Goal: Register for event/course

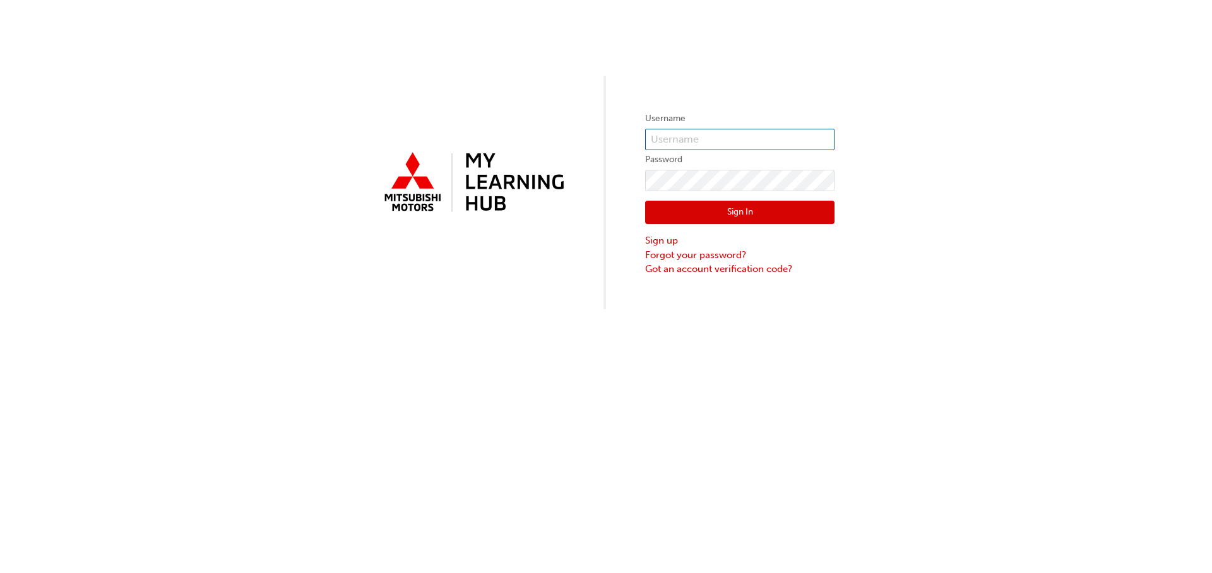
click at [723, 135] on input "text" at bounding box center [739, 139] width 189 height 21
type input "braydenb@bgomits.com.au"
click at [779, 212] on button "Sign In" at bounding box center [739, 213] width 189 height 24
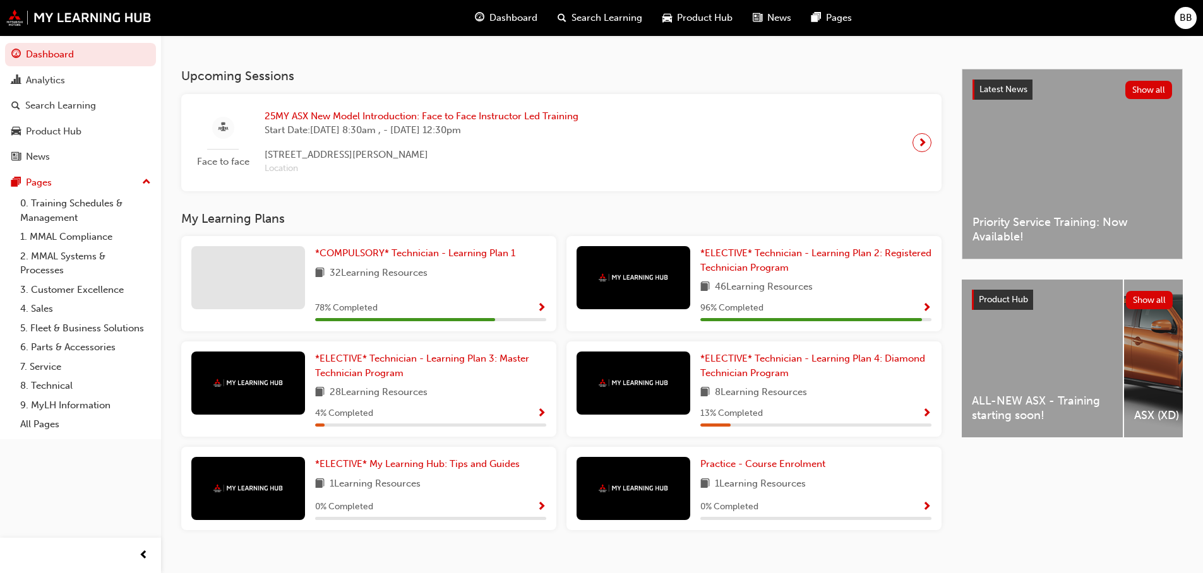
scroll to position [189, 0]
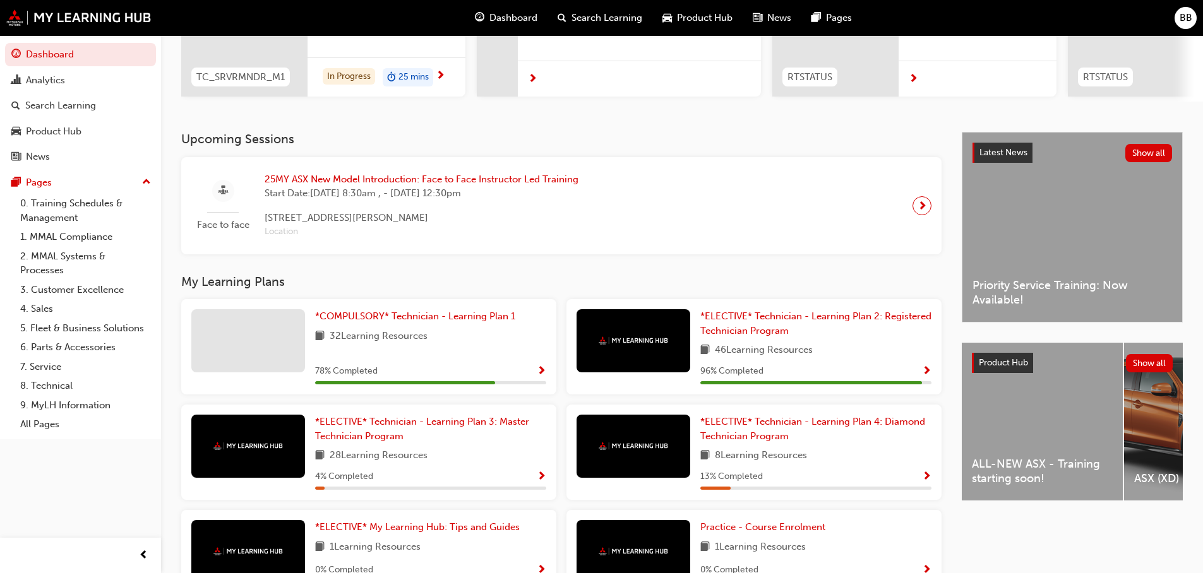
click at [285, 239] on span "Location" at bounding box center [422, 232] width 314 height 15
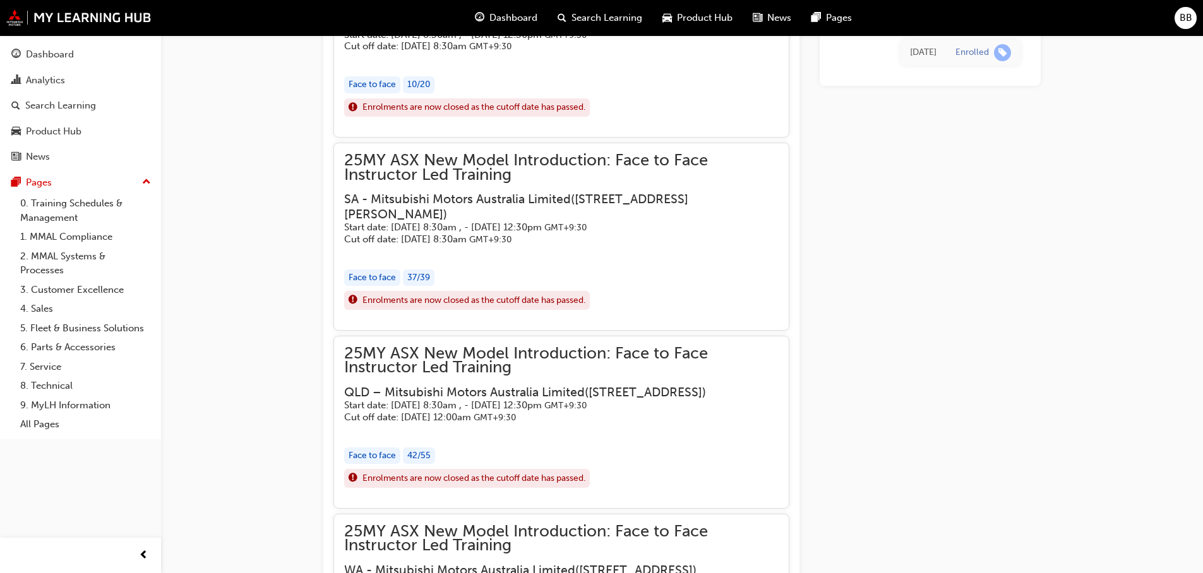
scroll to position [880, 0]
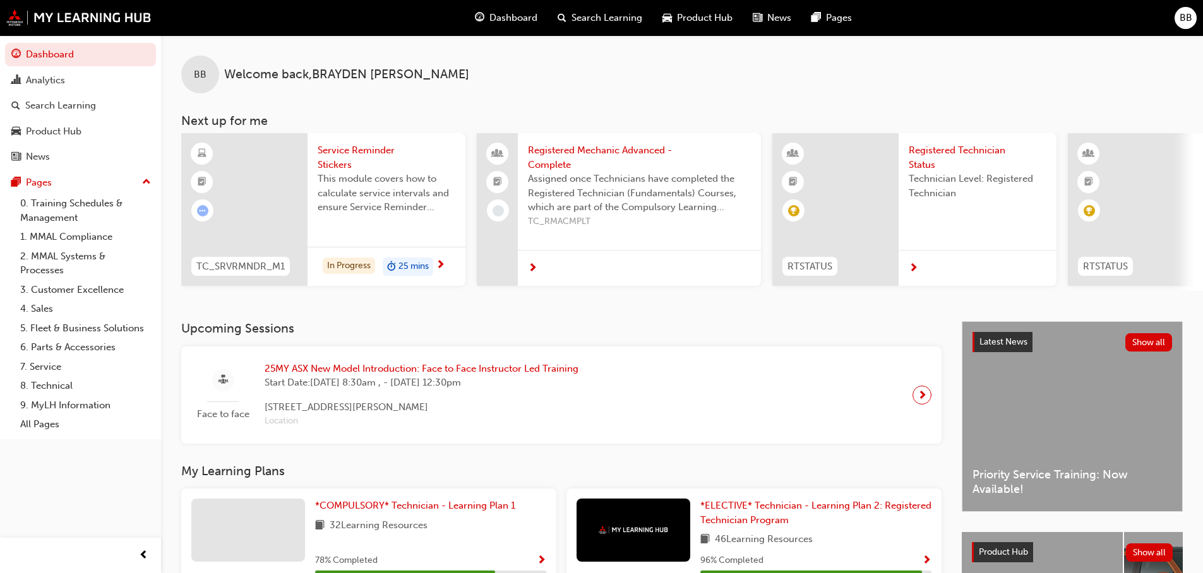
click at [928, 398] on div at bounding box center [921, 395] width 19 height 19
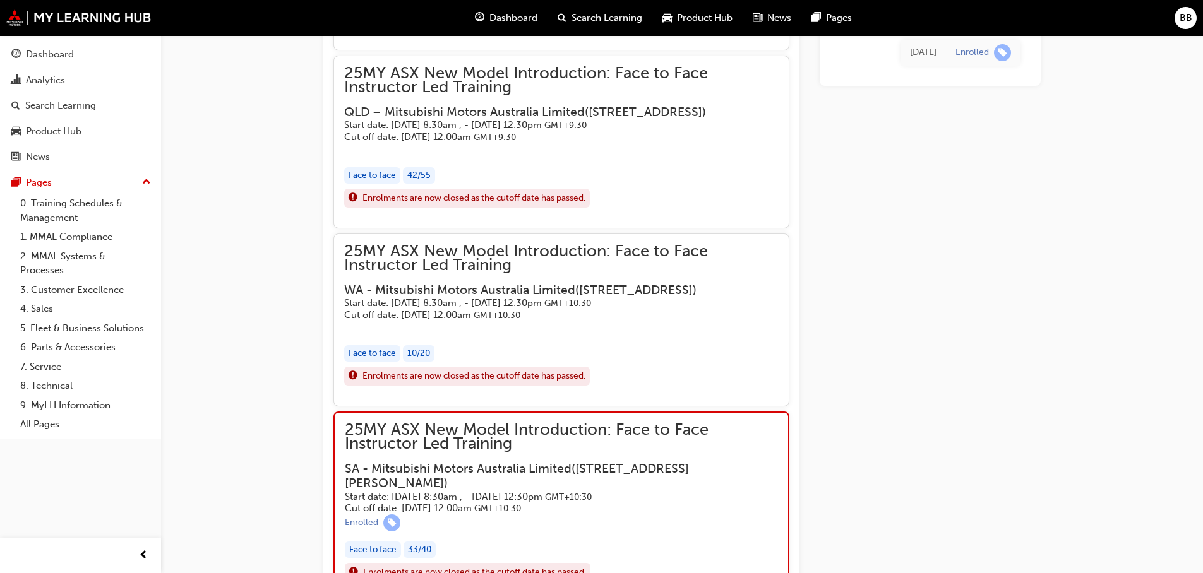
scroll to position [1263, 0]
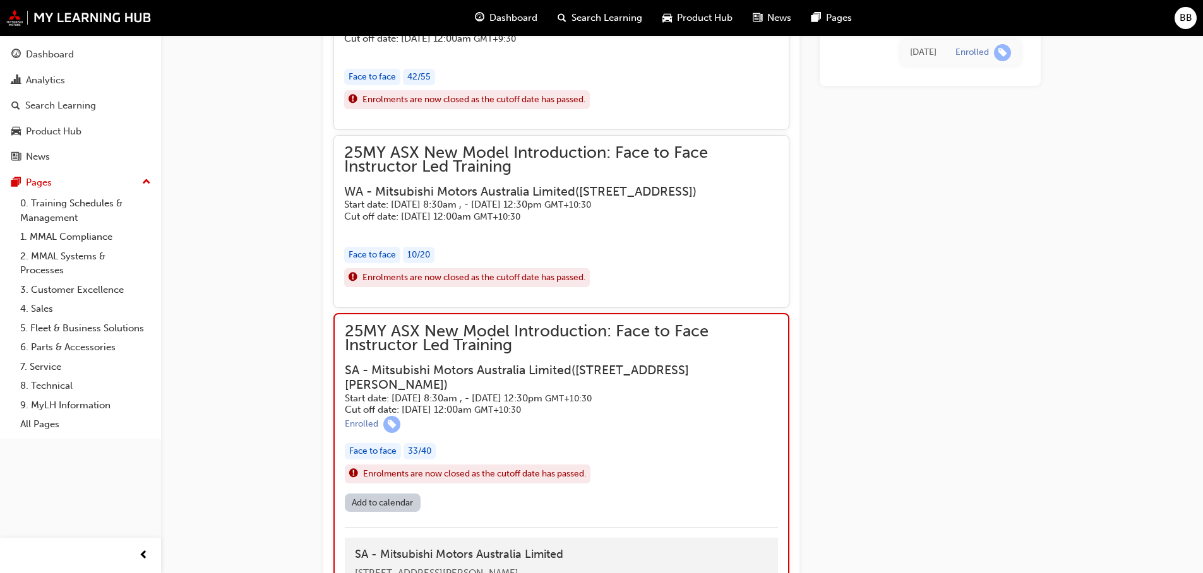
click at [535, 222] on div "25MY ASX New Model Introduction: Face to Face Instructor Led Training WA - Mits…" at bounding box center [561, 184] width 434 height 76
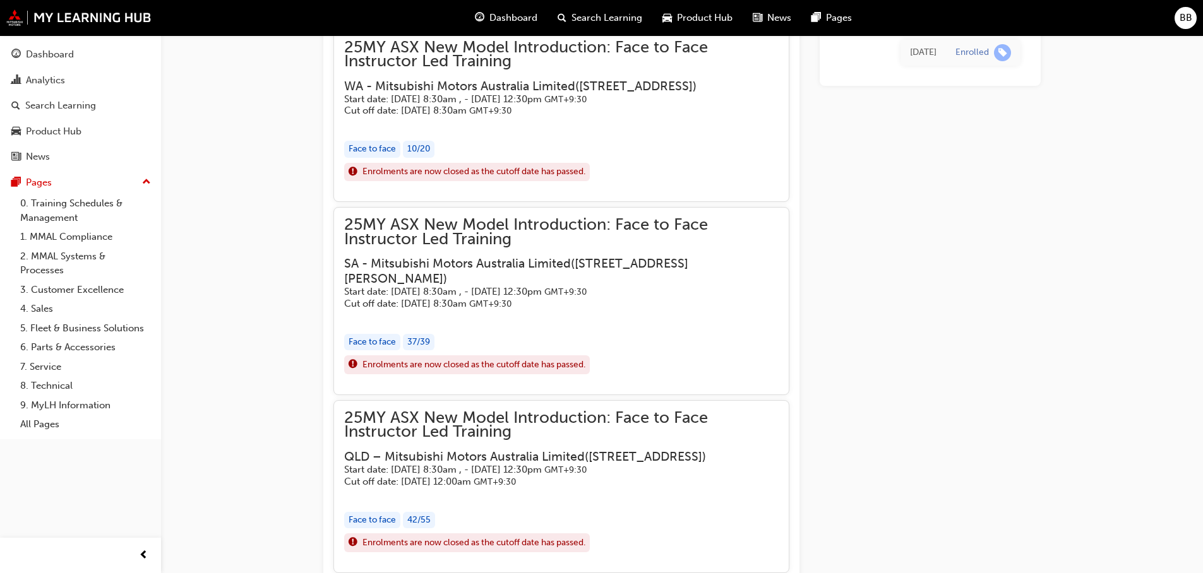
scroll to position [884, 0]
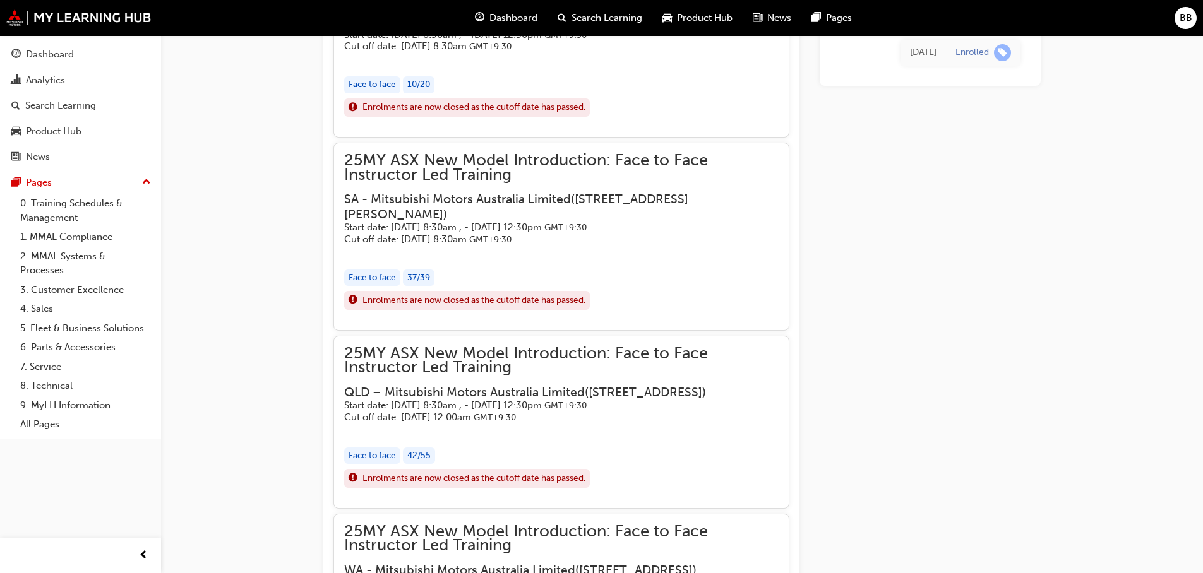
click at [484, 287] on div "Face to face 37 / 39" at bounding box center [561, 278] width 434 height 17
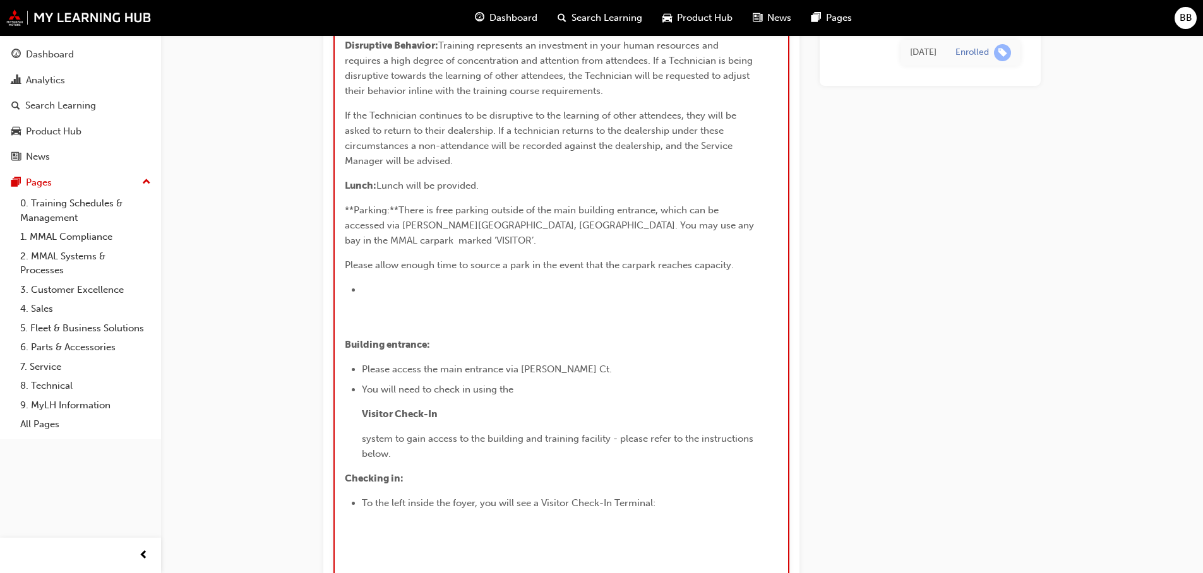
scroll to position [5052, 0]
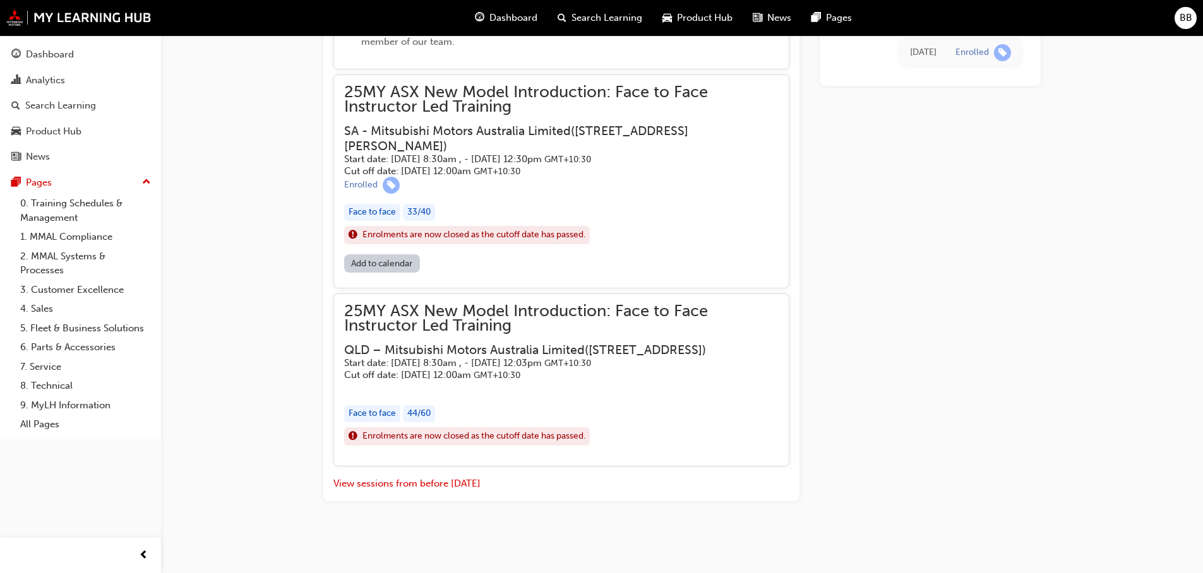
click at [507, 228] on span "Enrolments are now closed as the cutoff date has passed." at bounding box center [473, 235] width 223 height 15
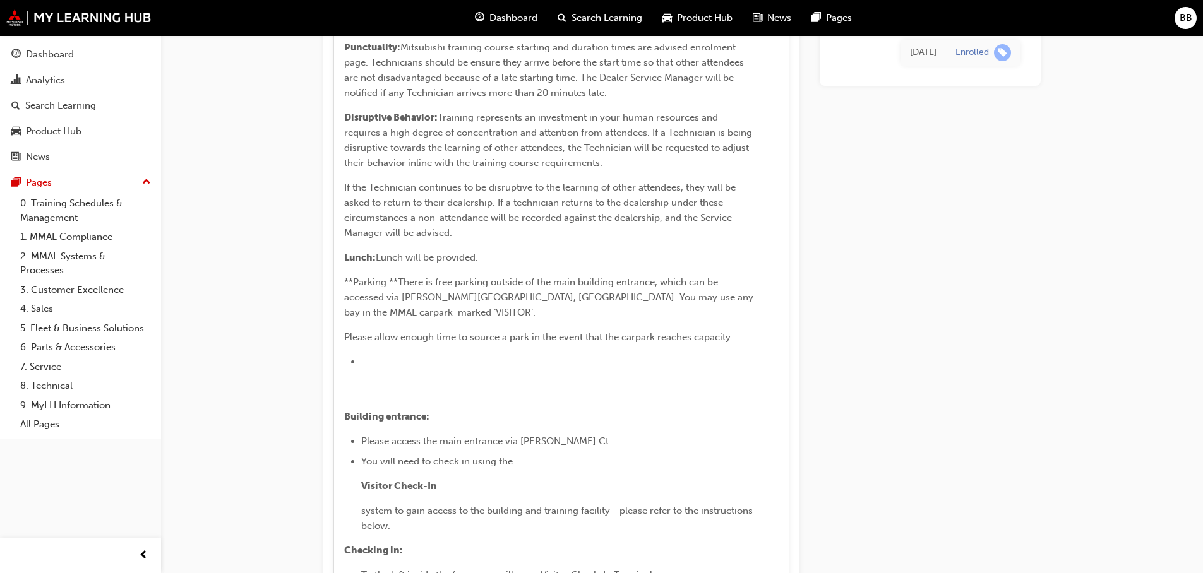
scroll to position [4984, 0]
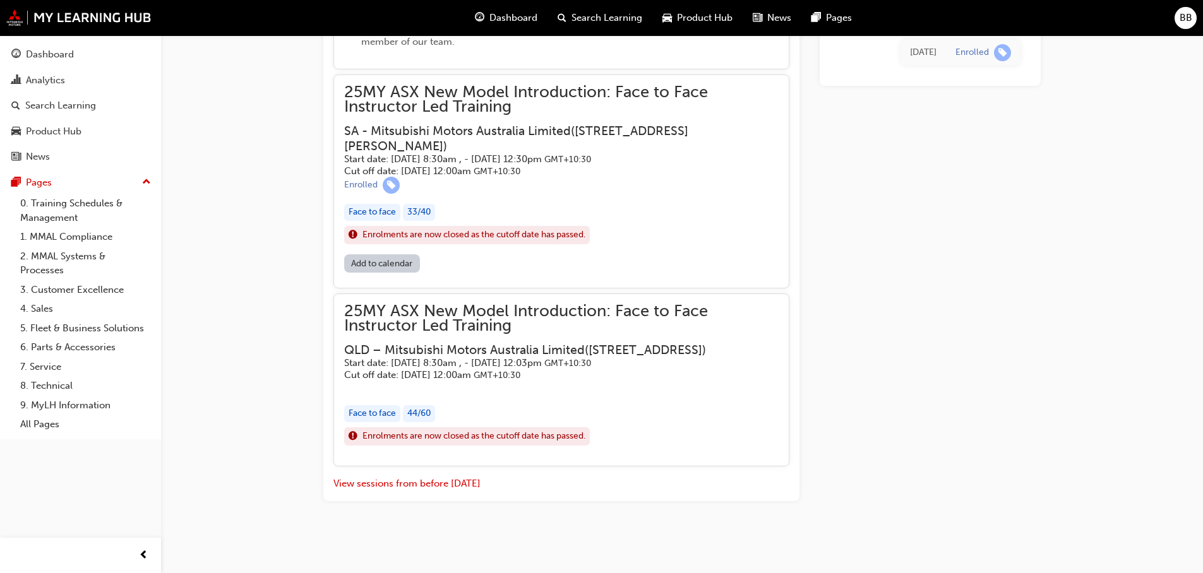
click at [380, 221] on div "Face to face" at bounding box center [372, 212] width 56 height 17
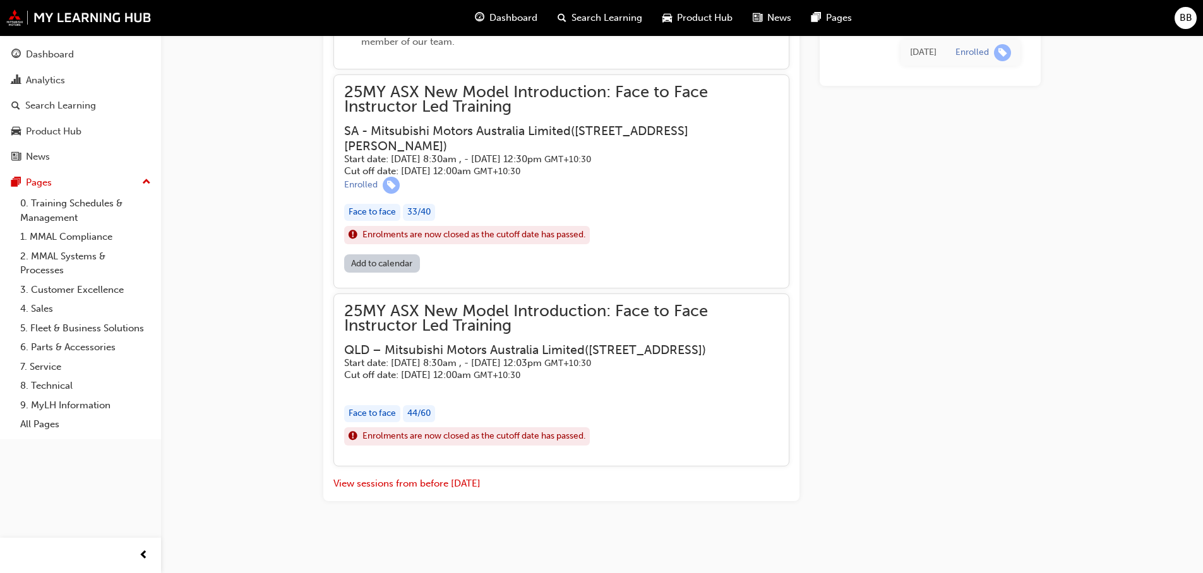
click at [424, 242] on span "Enrolments are now closed as the cutoff date has passed." at bounding box center [473, 235] width 223 height 15
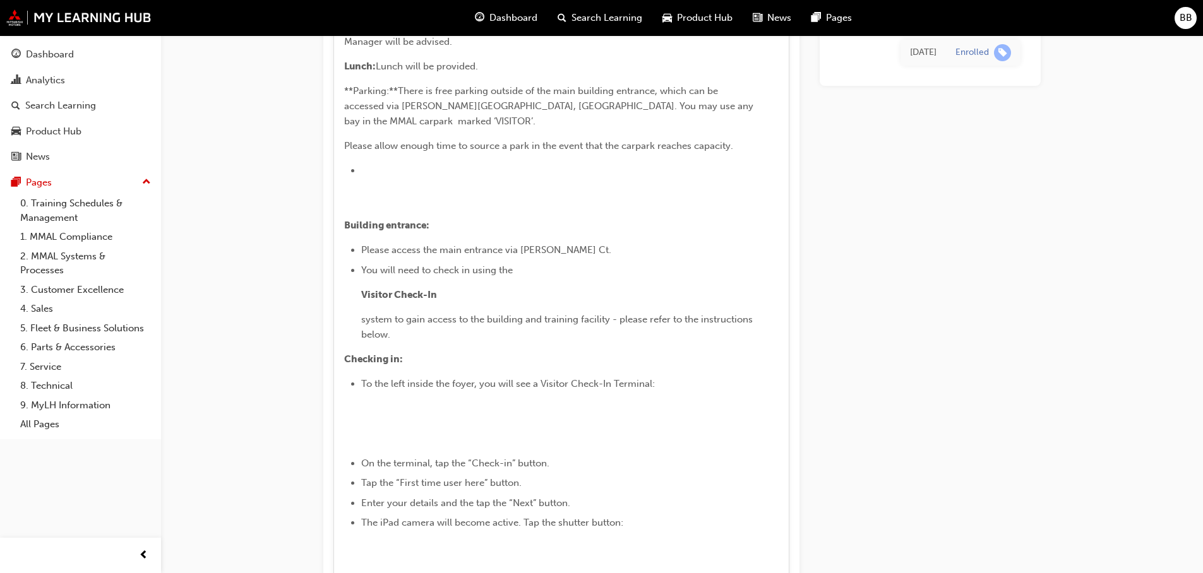
scroll to position [5174, 0]
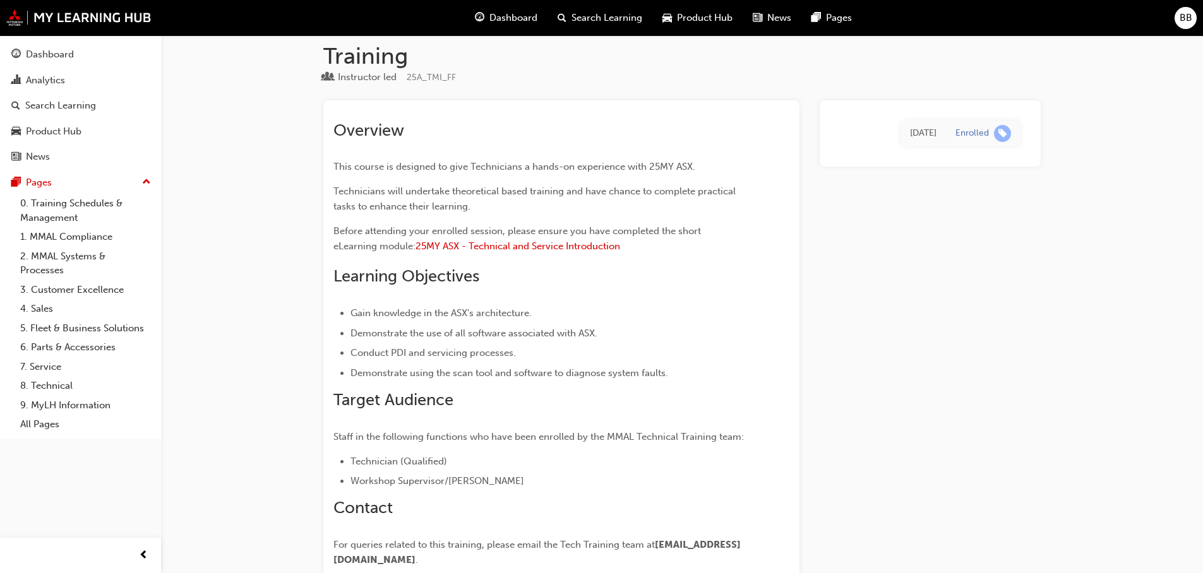
scroll to position [63, 0]
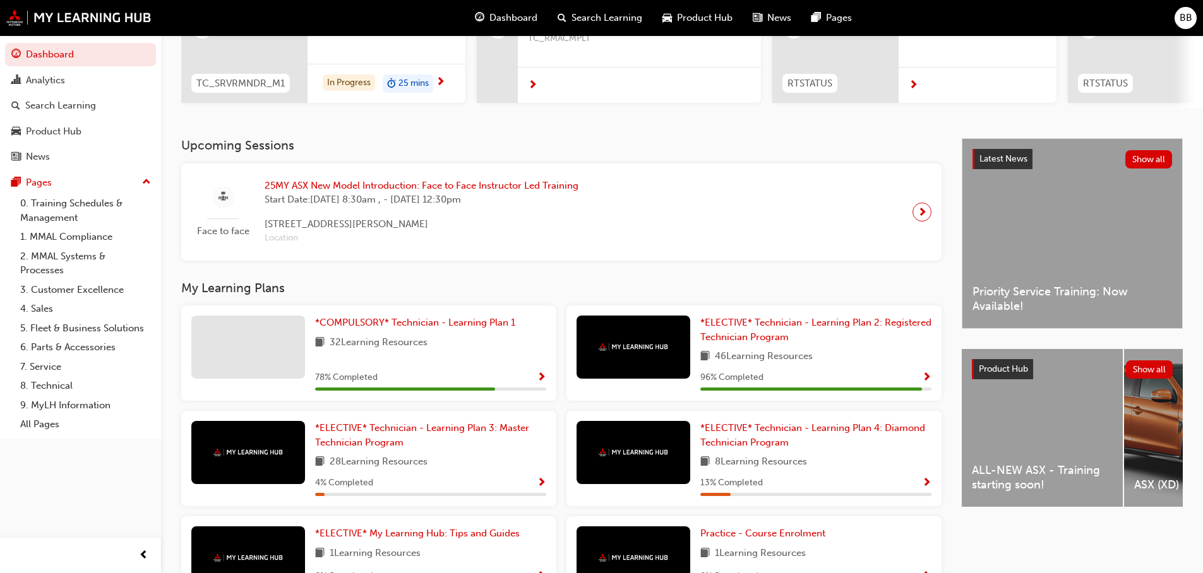
scroll to position [253, 0]
